Goal: Task Accomplishment & Management: Manage account settings

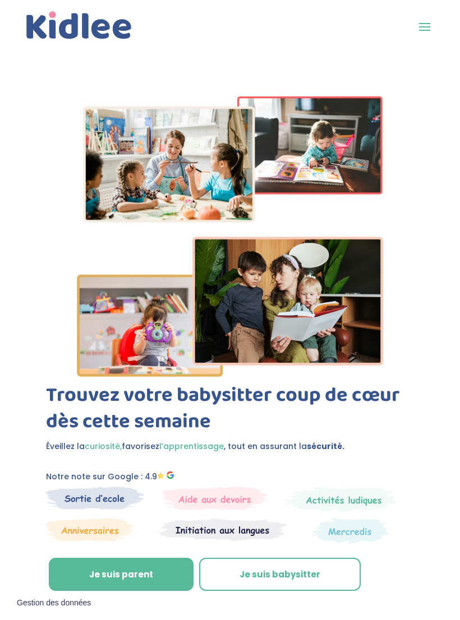
click at [288, 552] on div "Trouvez votre babysitter coup de cœur dès cette semaine Éveillez la curiosité, …" at bounding box center [230, 496] width 368 height 226
click at [284, 567] on link "Je suis babysitter" at bounding box center [280, 575] width 162 height 34
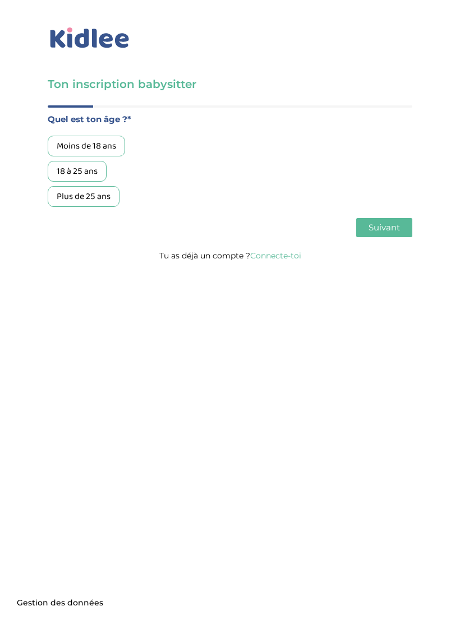
click at [289, 259] on link "Connecte-toi" at bounding box center [275, 256] width 51 height 10
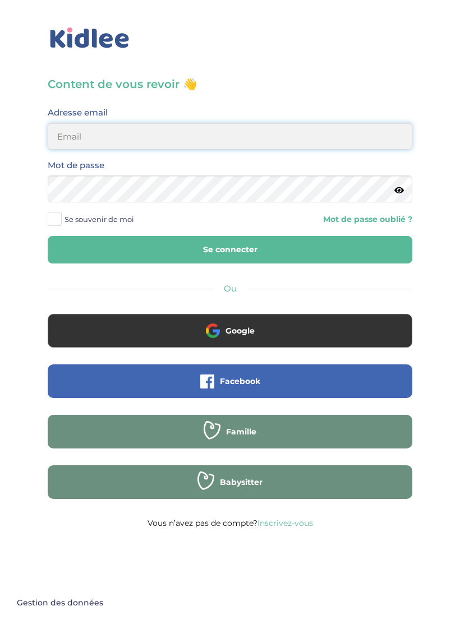
type input "[EMAIL_ADDRESS][DOMAIN_NAME]"
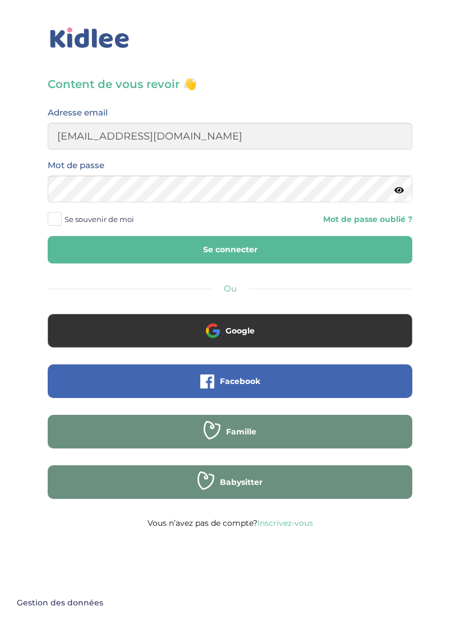
click at [230, 250] on button "Se connecter" at bounding box center [230, 249] width 365 height 27
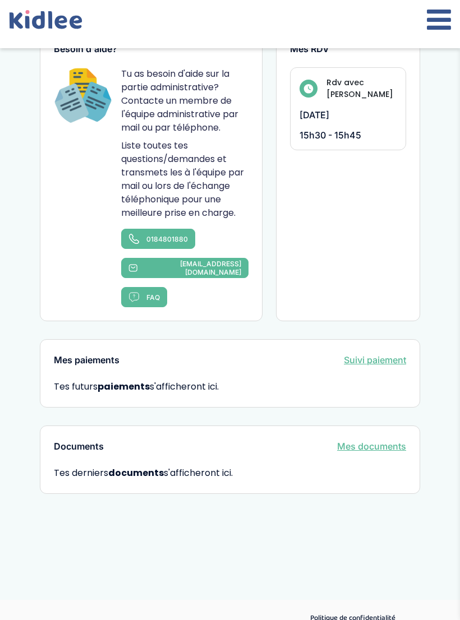
scroll to position [911, 0]
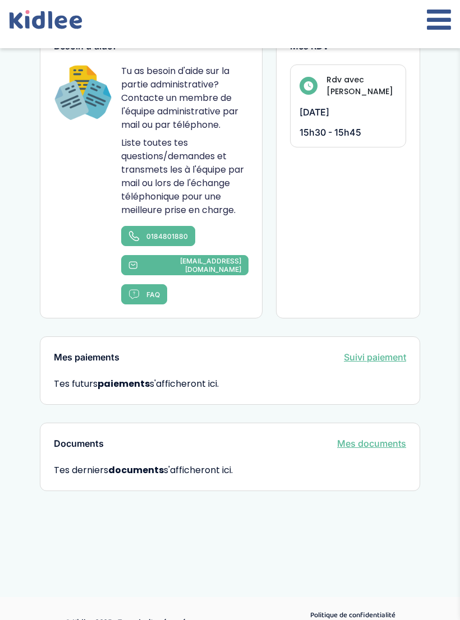
click at [439, 22] on icon at bounding box center [439, 20] width 24 height 28
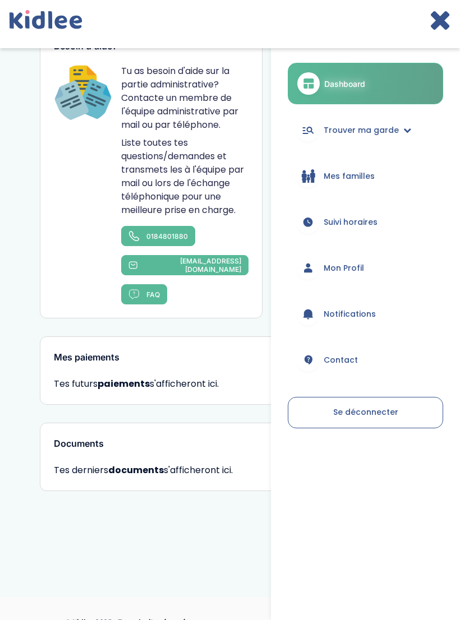
click at [395, 140] on link "Trouver ma garde" at bounding box center [365, 130] width 155 height 40
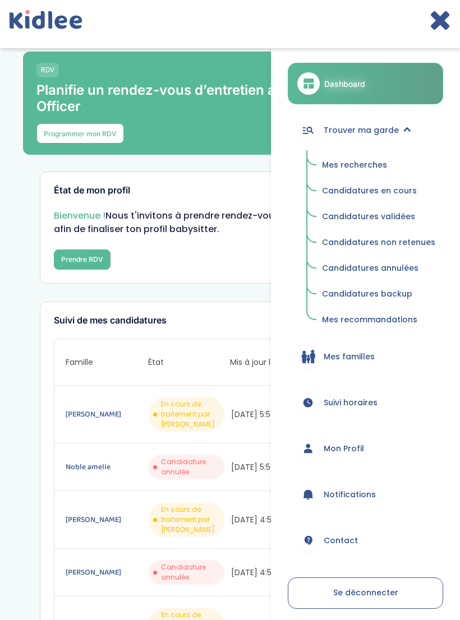
scroll to position [13, 0]
click at [268, 219] on p "Bienvenue ! Nous t'invitons à prendre rendez-vous avec ton Happiness Officer af…" at bounding box center [230, 222] width 352 height 27
click at [259, 337] on div "Suivi de mes candidatures Famille État Mis à jour le Message de Kidlee LAURENCE…" at bounding box center [230, 513] width 380 height 425
click at [439, 26] on icon at bounding box center [440, 20] width 22 height 28
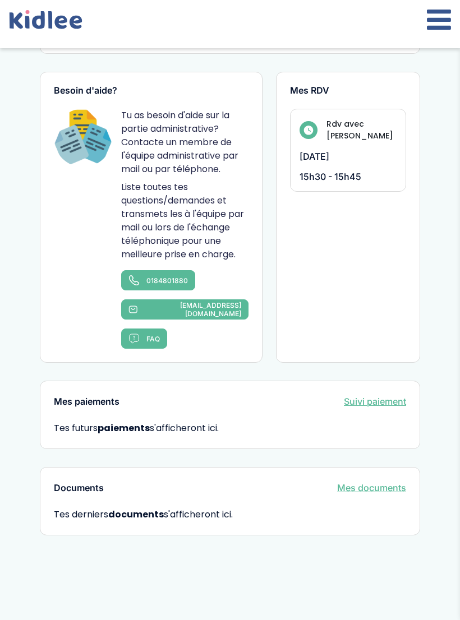
scroll to position [867, 0]
